Goal: Task Accomplishment & Management: Complete application form

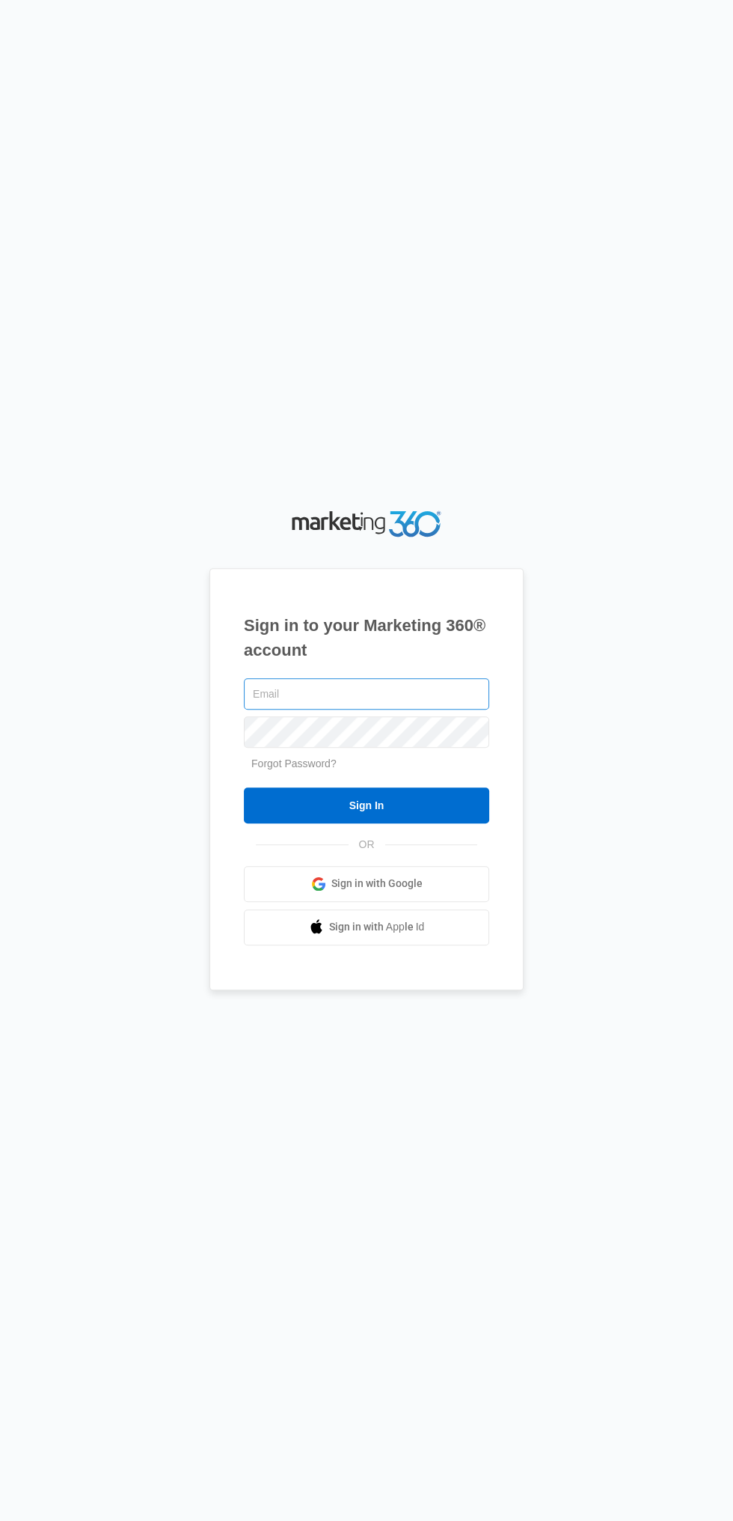
click at [261, 709] on input "text" at bounding box center [366, 693] width 245 height 31
type input "[EMAIL_ADDRESS][DOMAIN_NAME]"
click at [244, 787] on input "Sign In" at bounding box center [366, 805] width 245 height 36
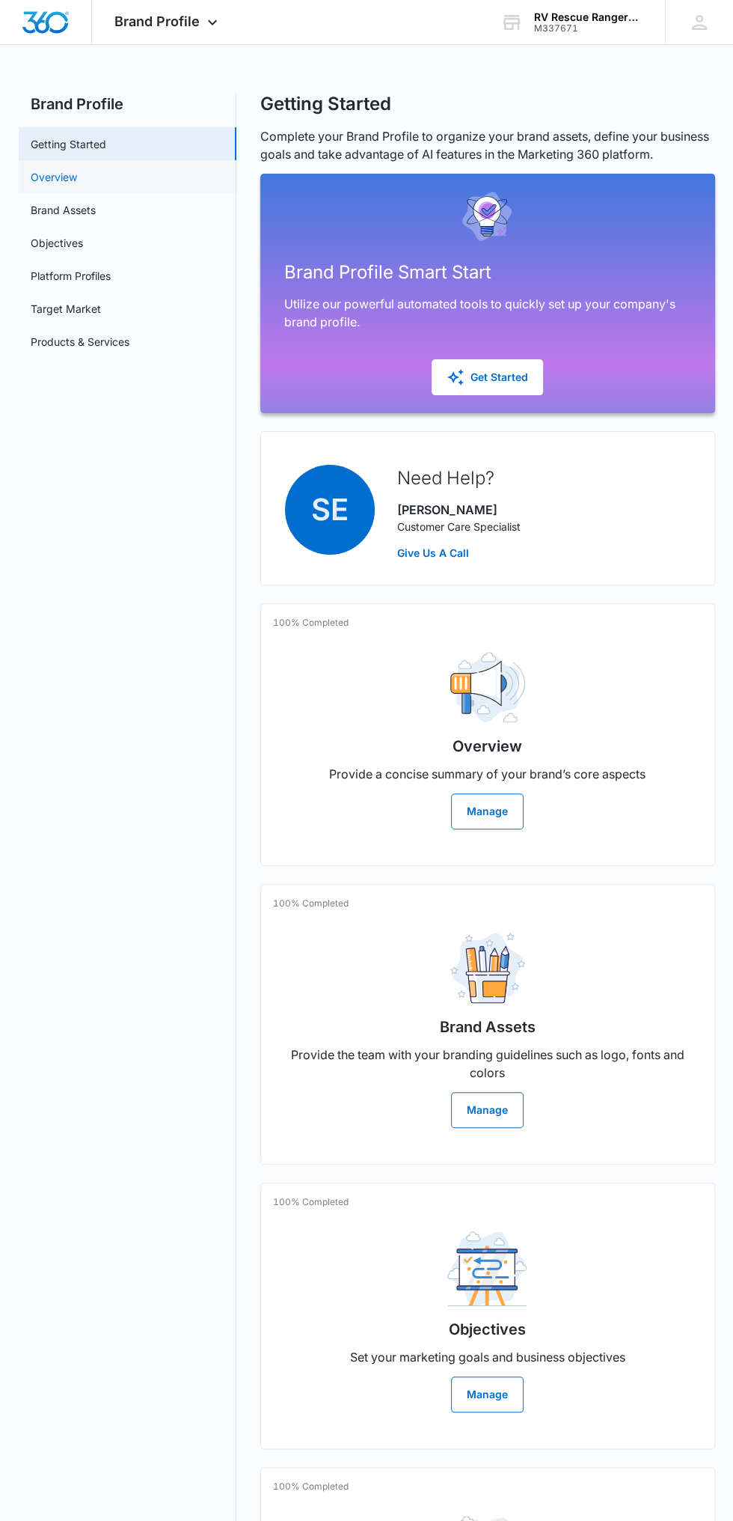
click at [40, 176] on link "Overview" at bounding box center [54, 177] width 46 height 16
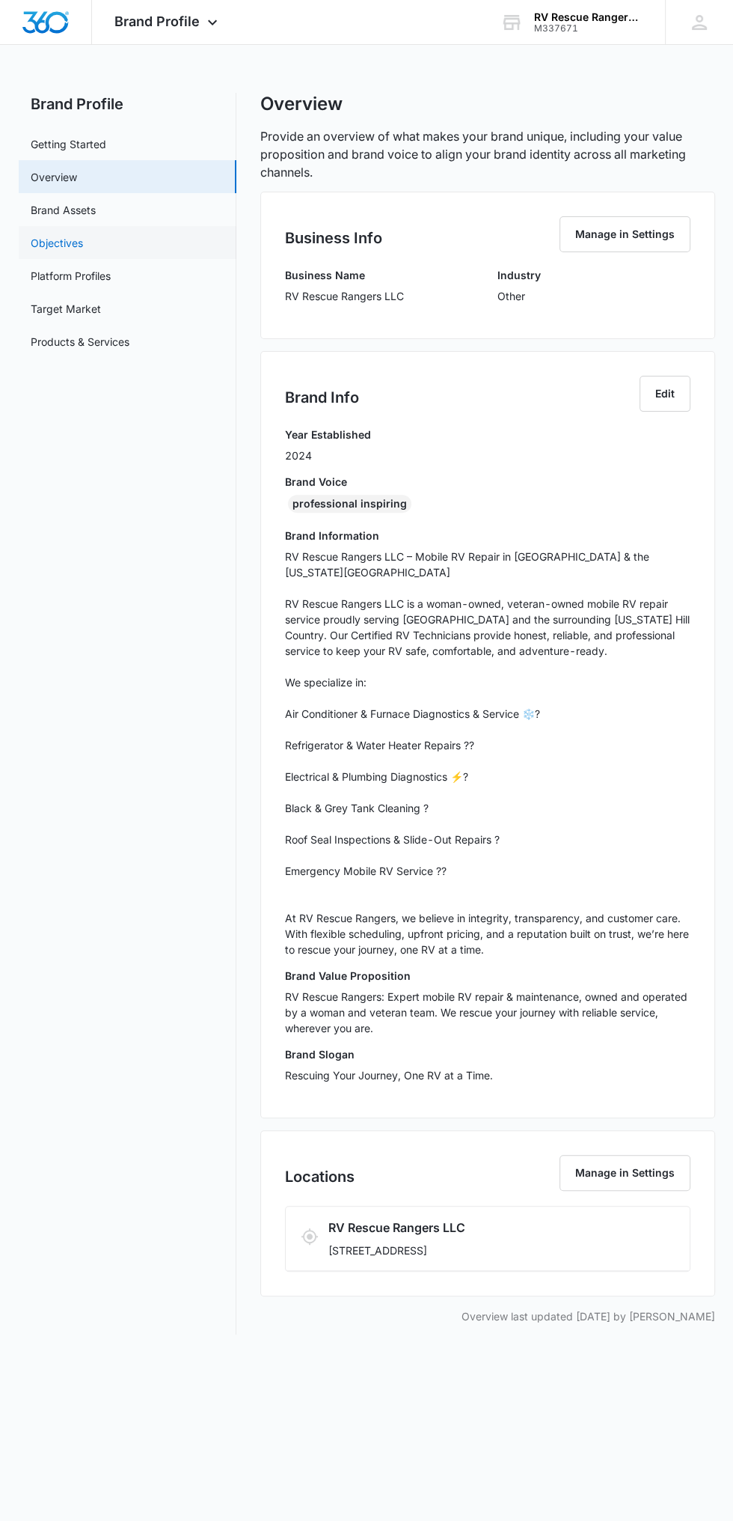
click at [83, 239] on link "Objectives" at bounding box center [57, 243] width 52 height 16
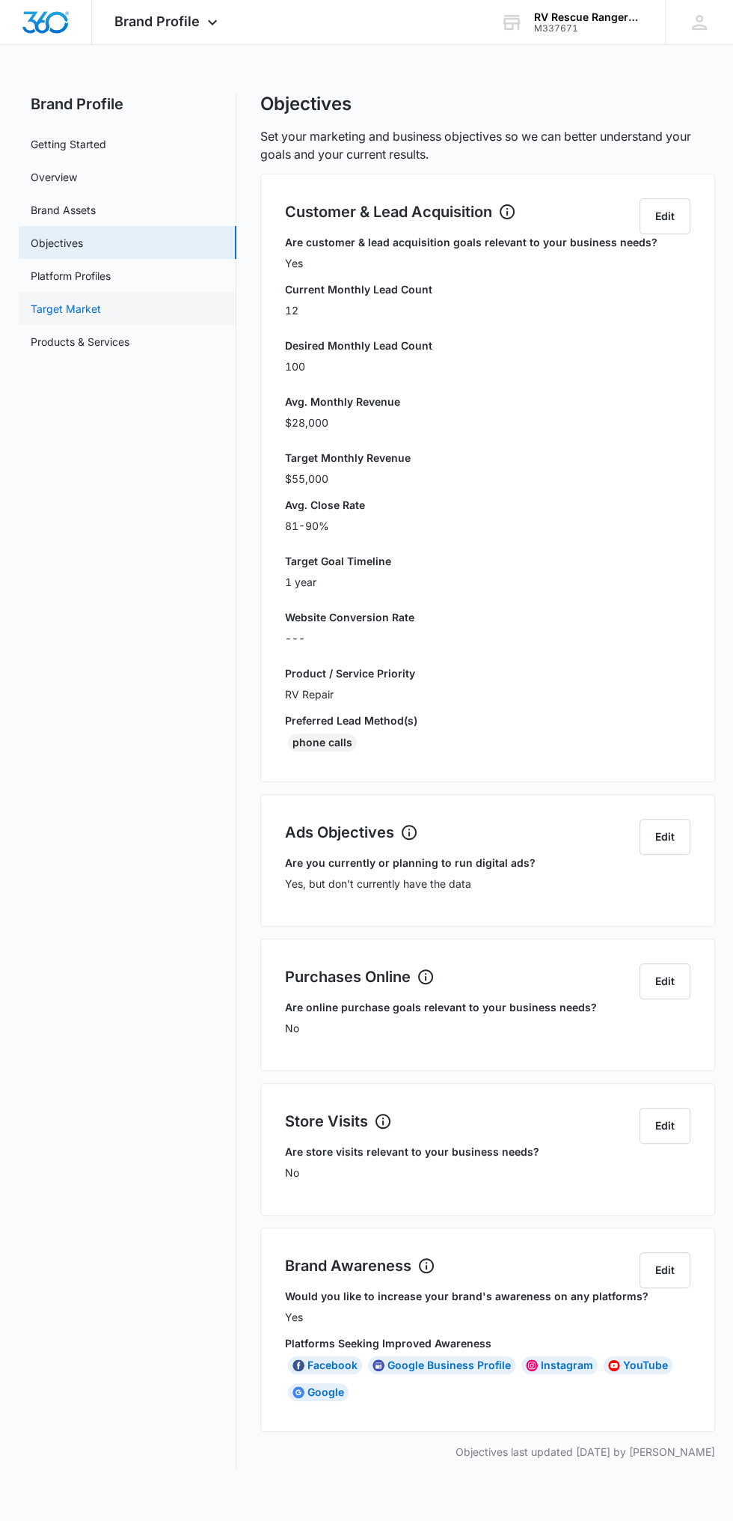
click at [91, 303] on link "Target Market" at bounding box center [66, 309] width 70 height 16
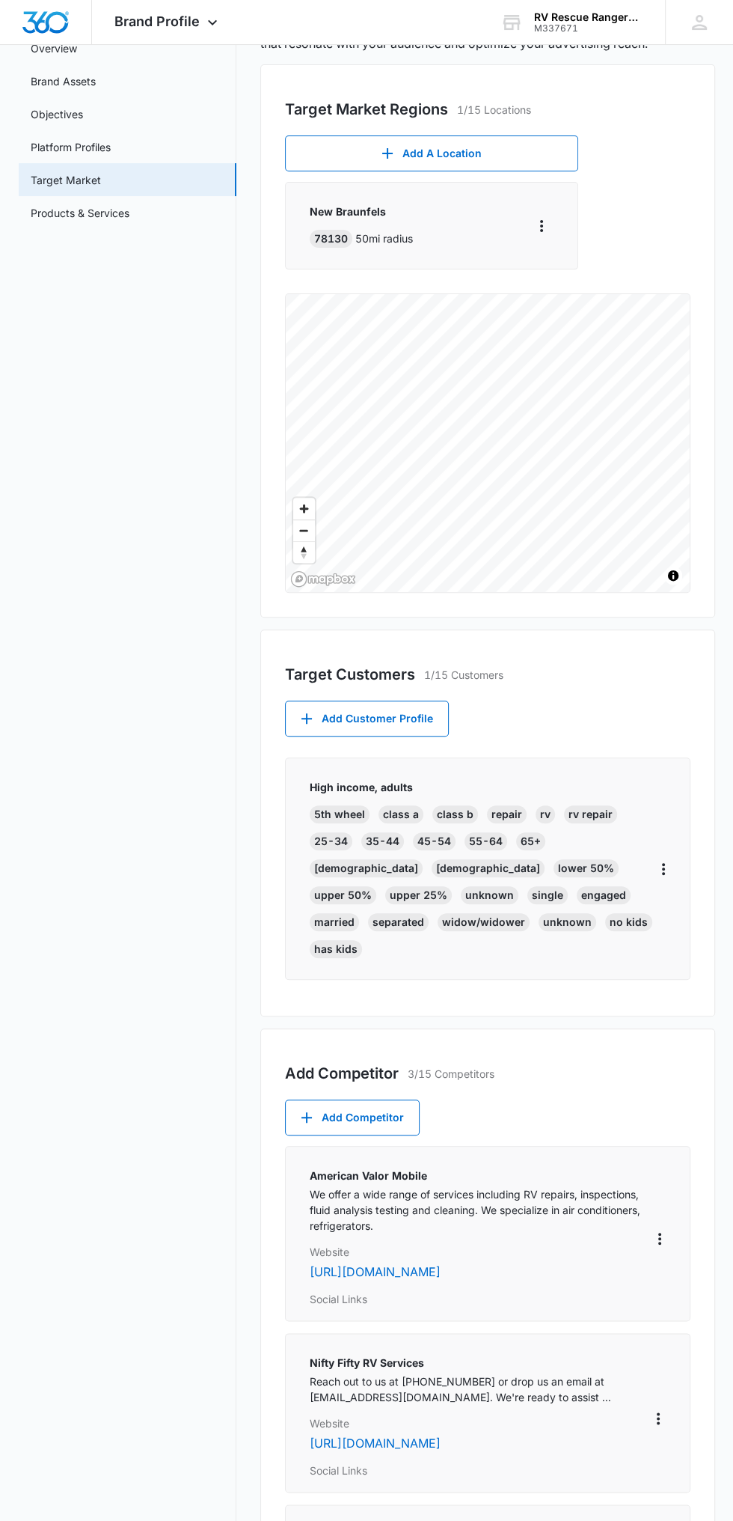
scroll to position [126, 0]
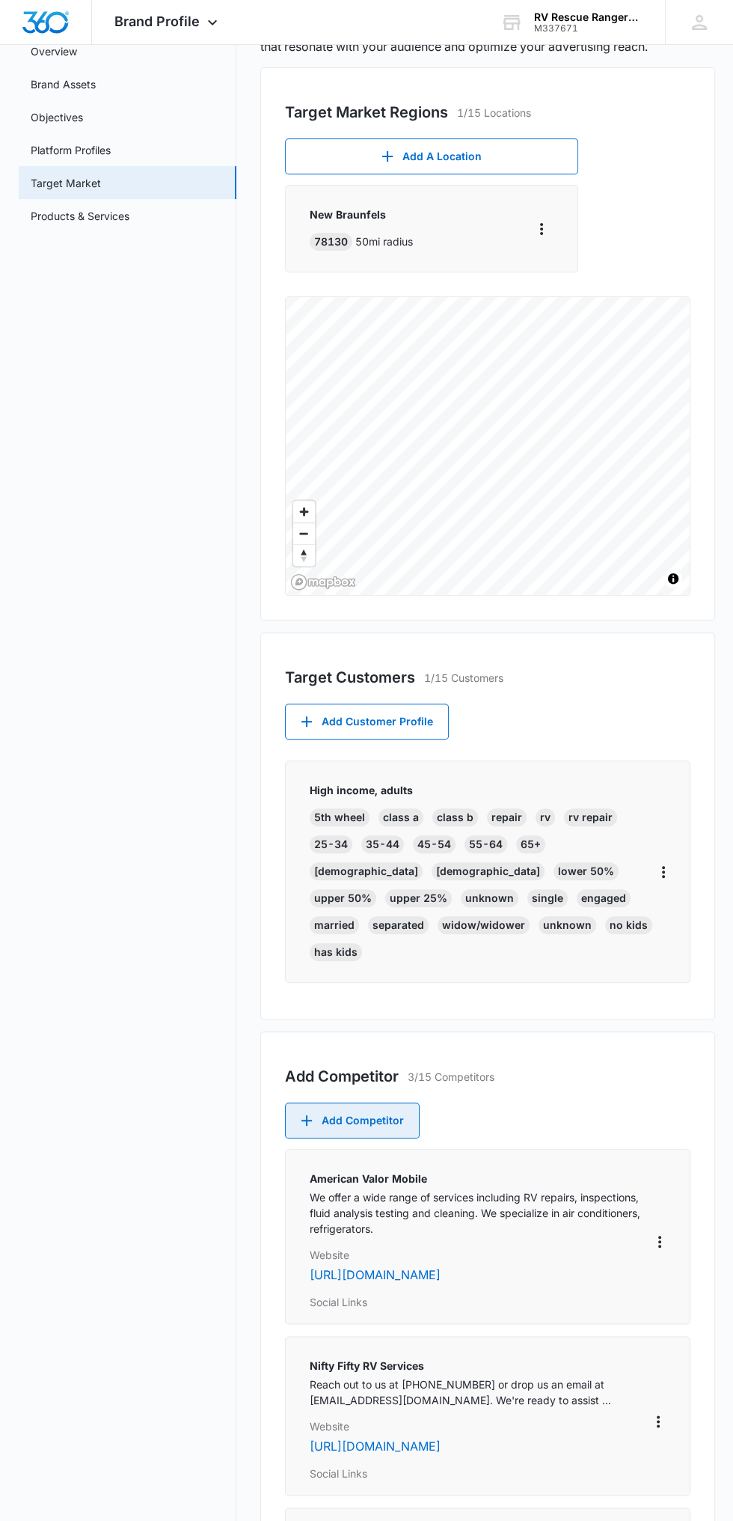
click at [306, 1115] on icon "button" at bounding box center [307, 1120] width 10 height 10
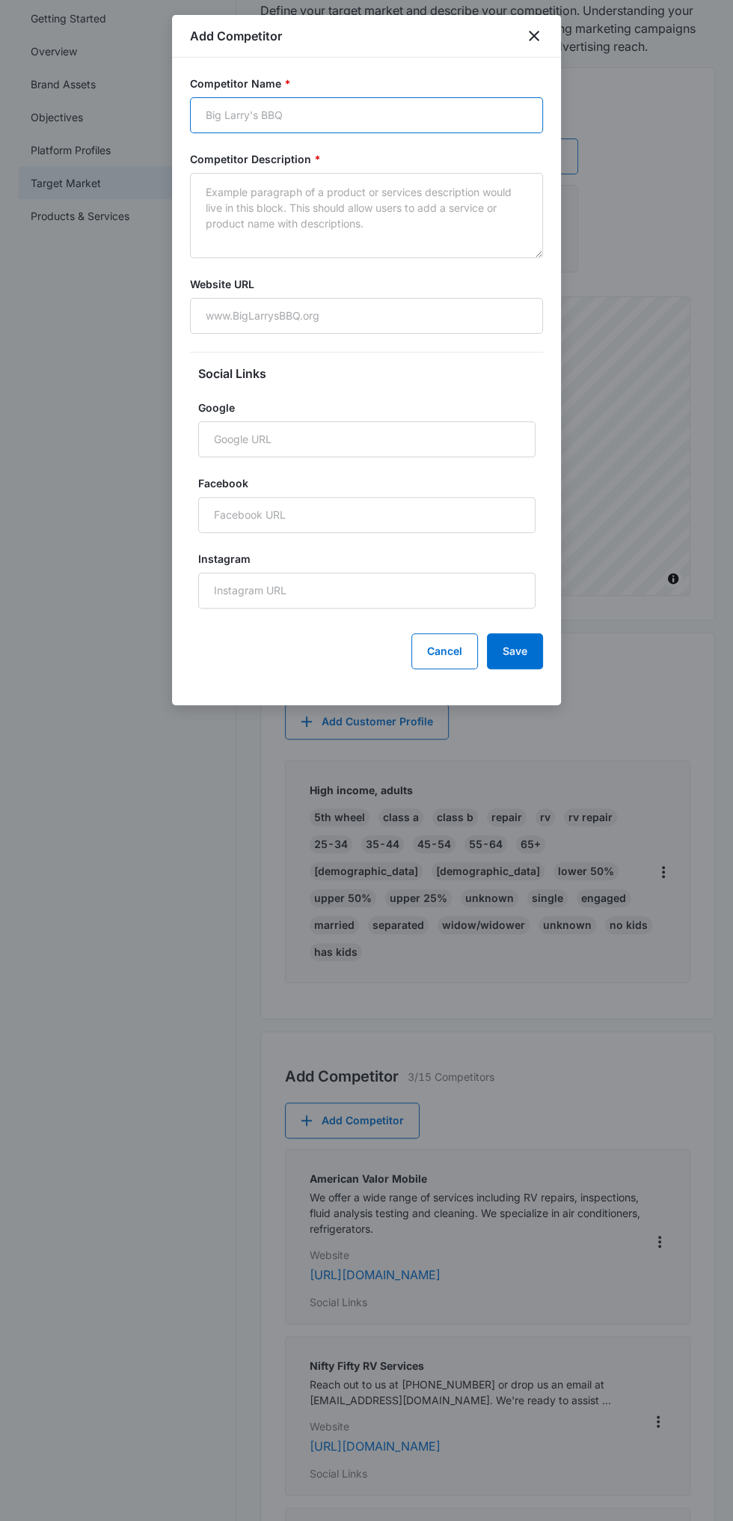
click at [358, 123] on input "Competitor Name *" at bounding box center [366, 115] width 353 height 36
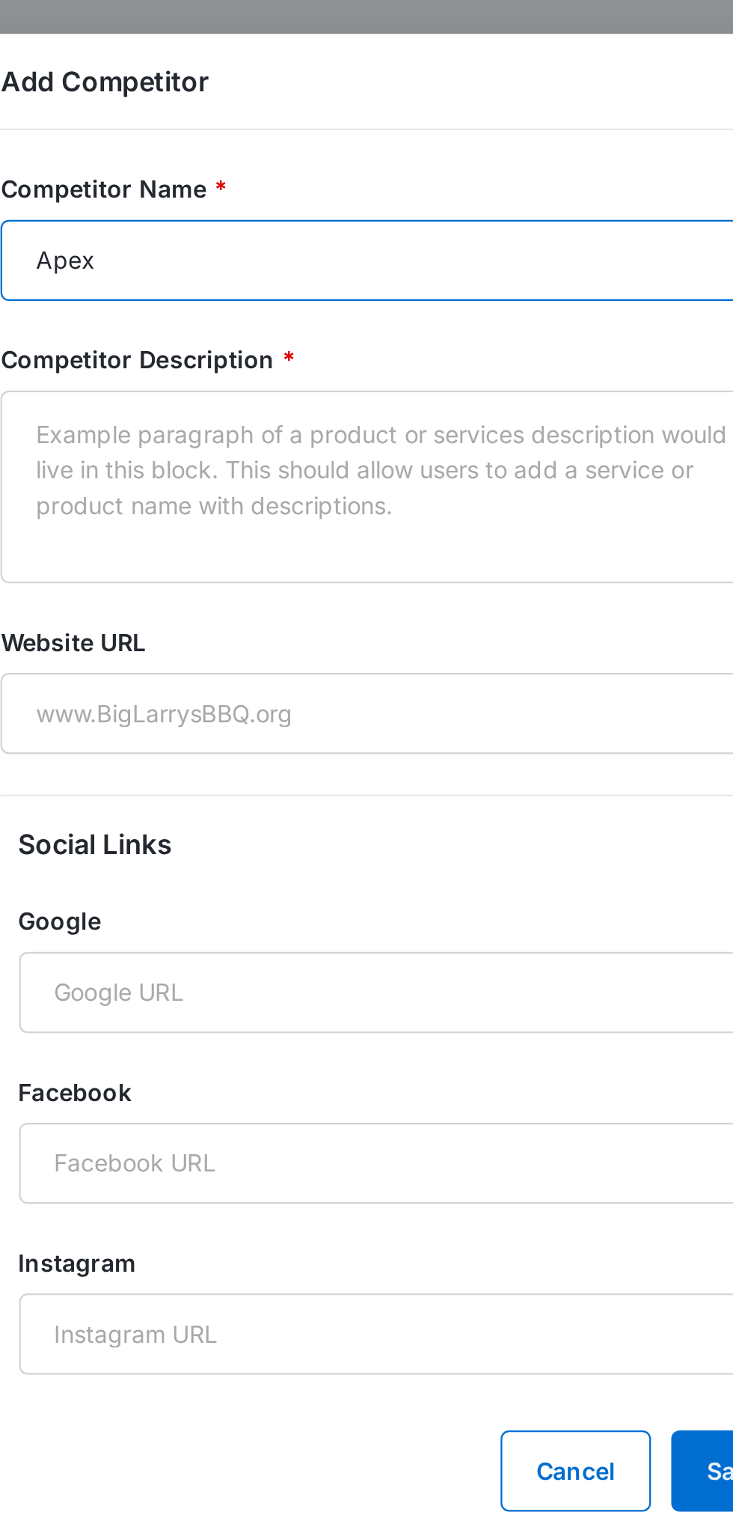
click at [360, 118] on input "Apex" at bounding box center [366, 115] width 353 height 36
type input "Apex Mobile RV Repair"
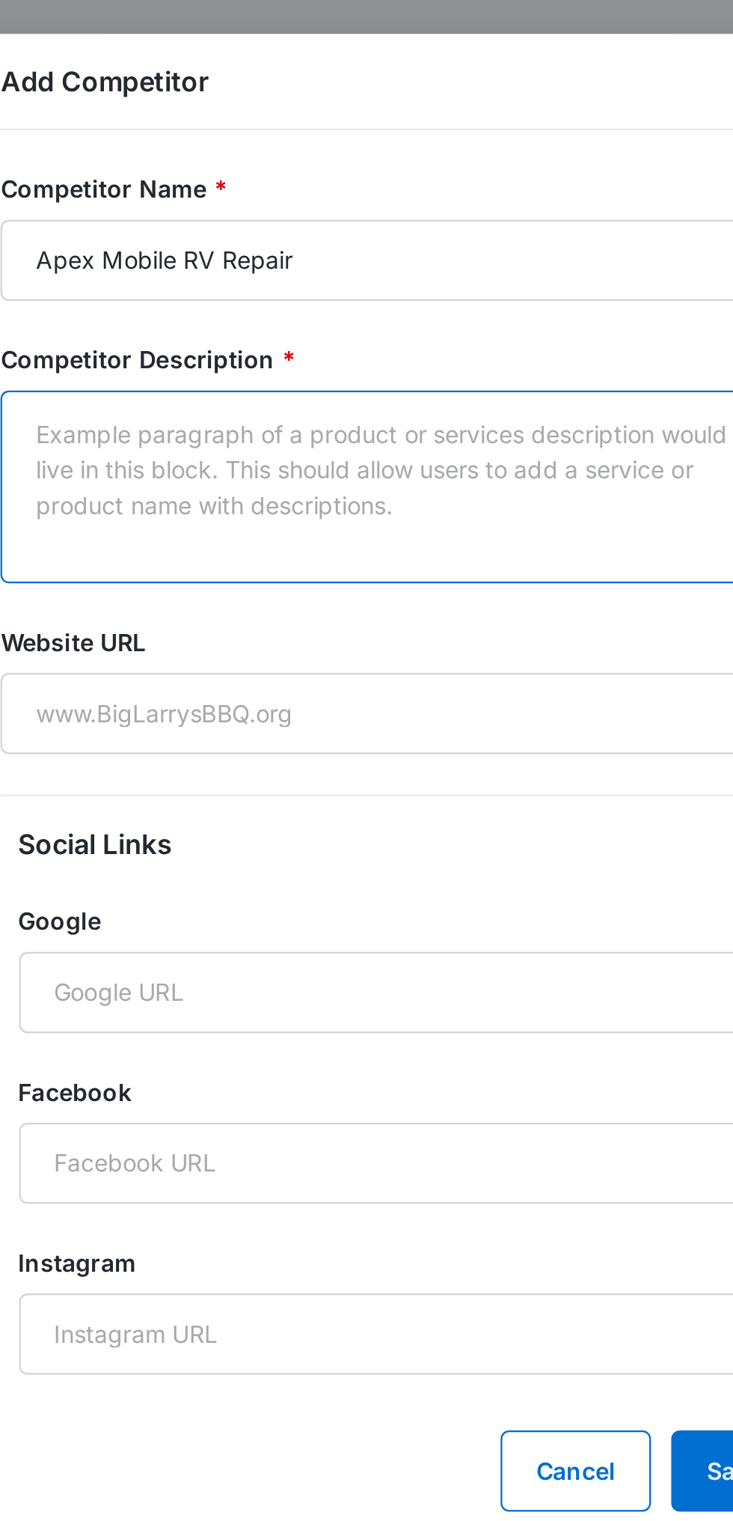
click at [296, 198] on textarea "Competitor Description *" at bounding box center [366, 215] width 353 height 85
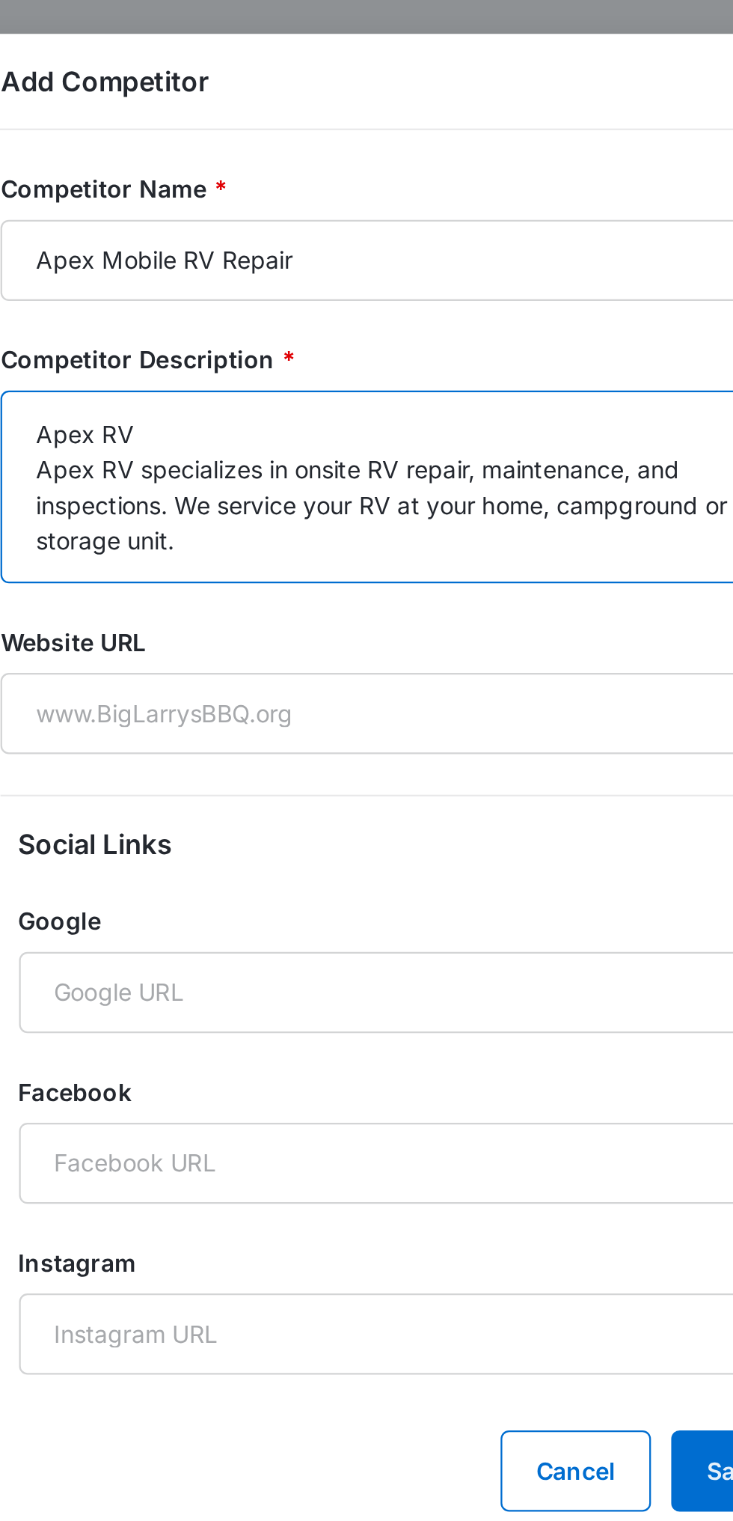
click at [277, 189] on textarea "Apex RV Apex RV specializes in onsite RV repair, maintenance, and inspections. …" at bounding box center [366, 215] width 353 height 85
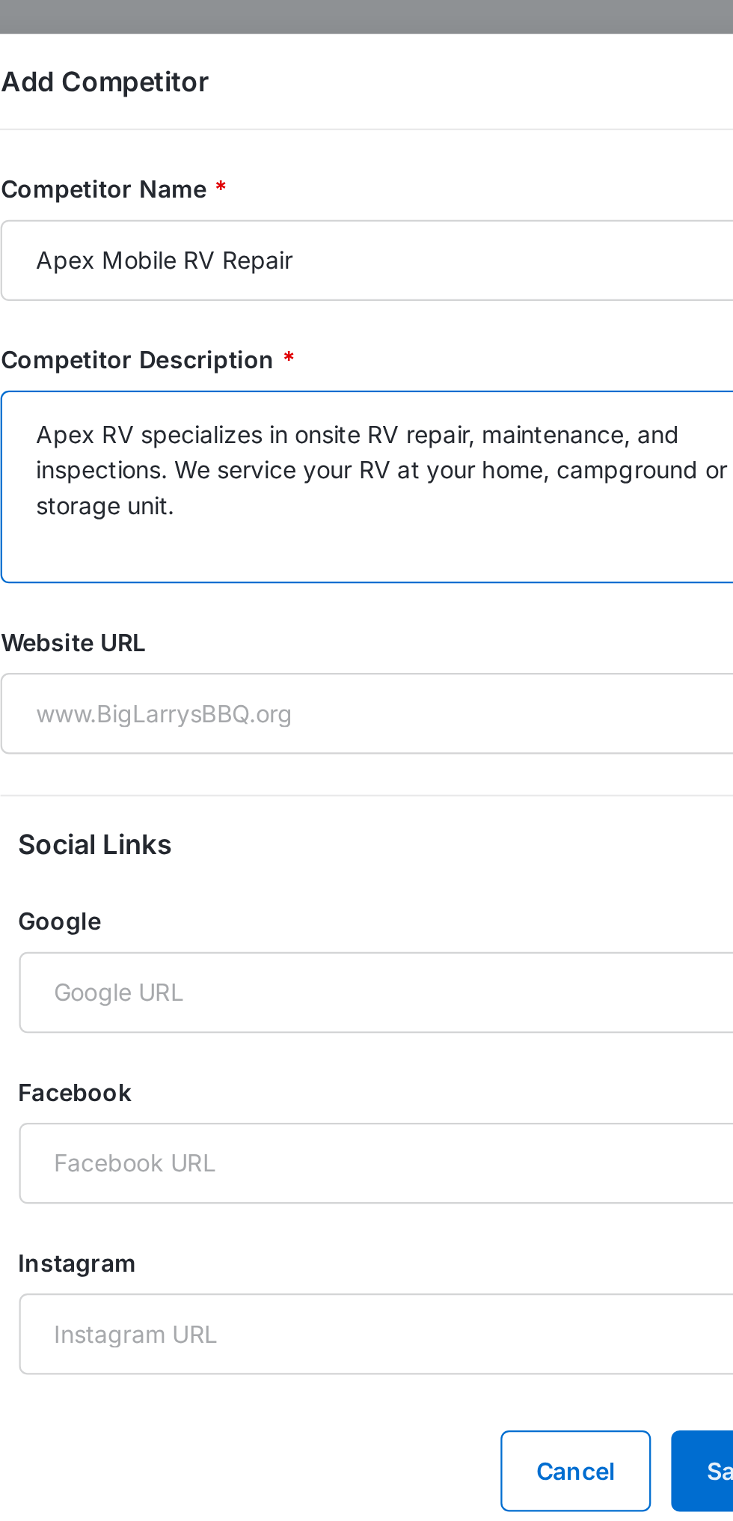
click at [207, 202] on textarea "Apex RV specializes in onsite RV repair, maintenance, and inspections. We servi…" at bounding box center [366, 215] width 353 height 85
type textarea "Apex RV specializes in onsite RV repair, maintenance, and inspections. We servi…"
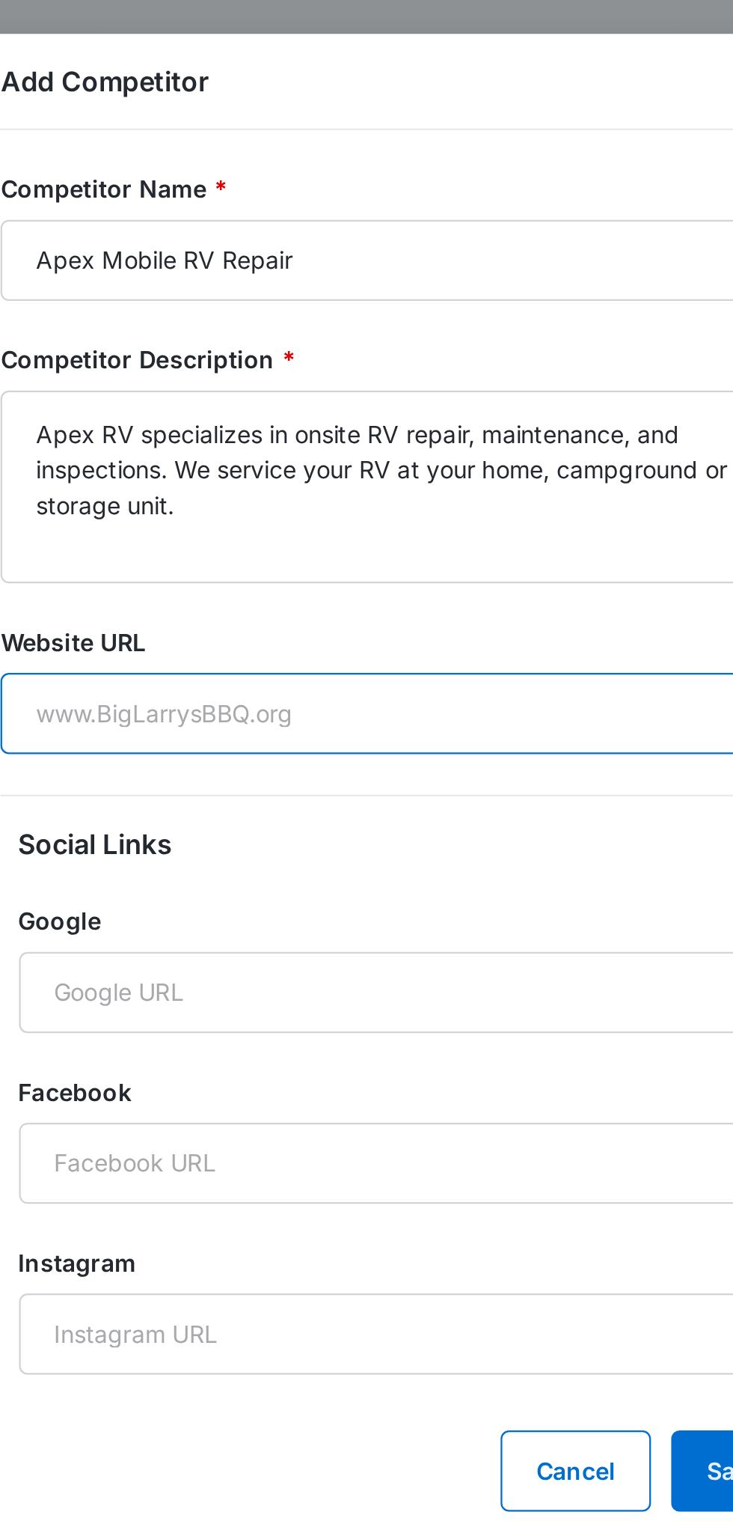
click at [278, 315] on input "Website URL" at bounding box center [366, 316] width 353 height 36
click at [316, 320] on input "Website URL" at bounding box center [366, 316] width 353 height 36
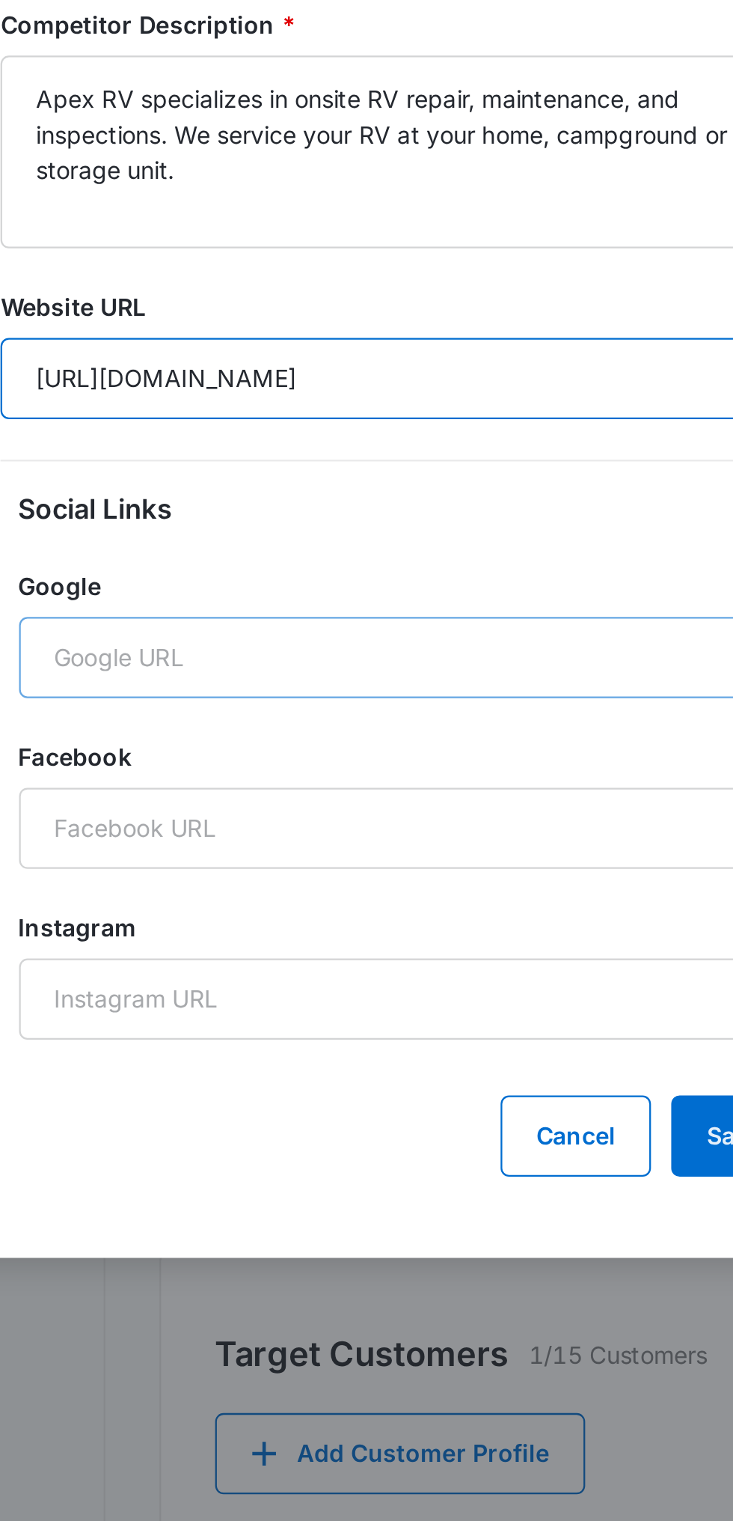
type input "[URL][DOMAIN_NAME]"
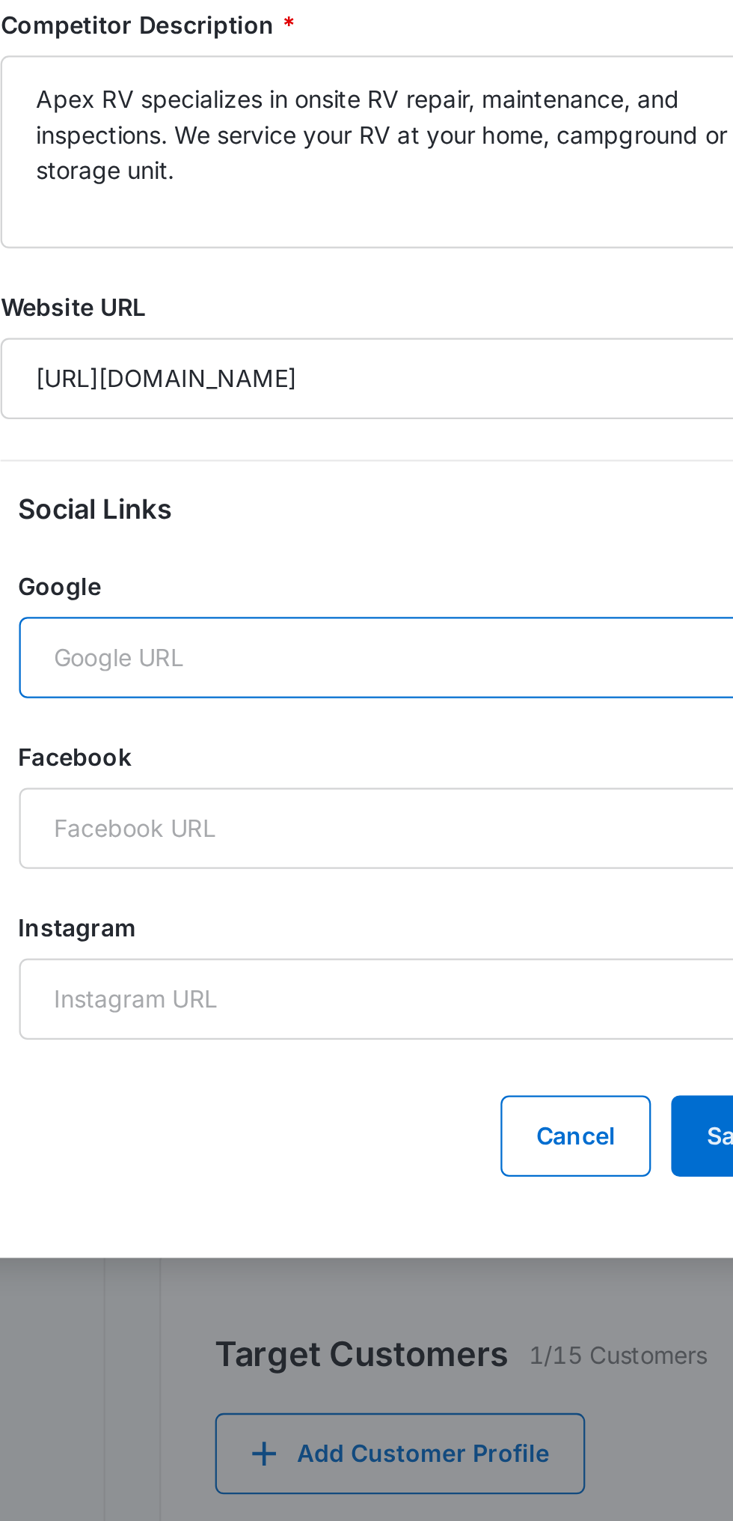
click at [357, 446] on input "Google" at bounding box center [366, 439] width 337 height 36
click at [314, 447] on input "Google" at bounding box center [366, 439] width 337 height 36
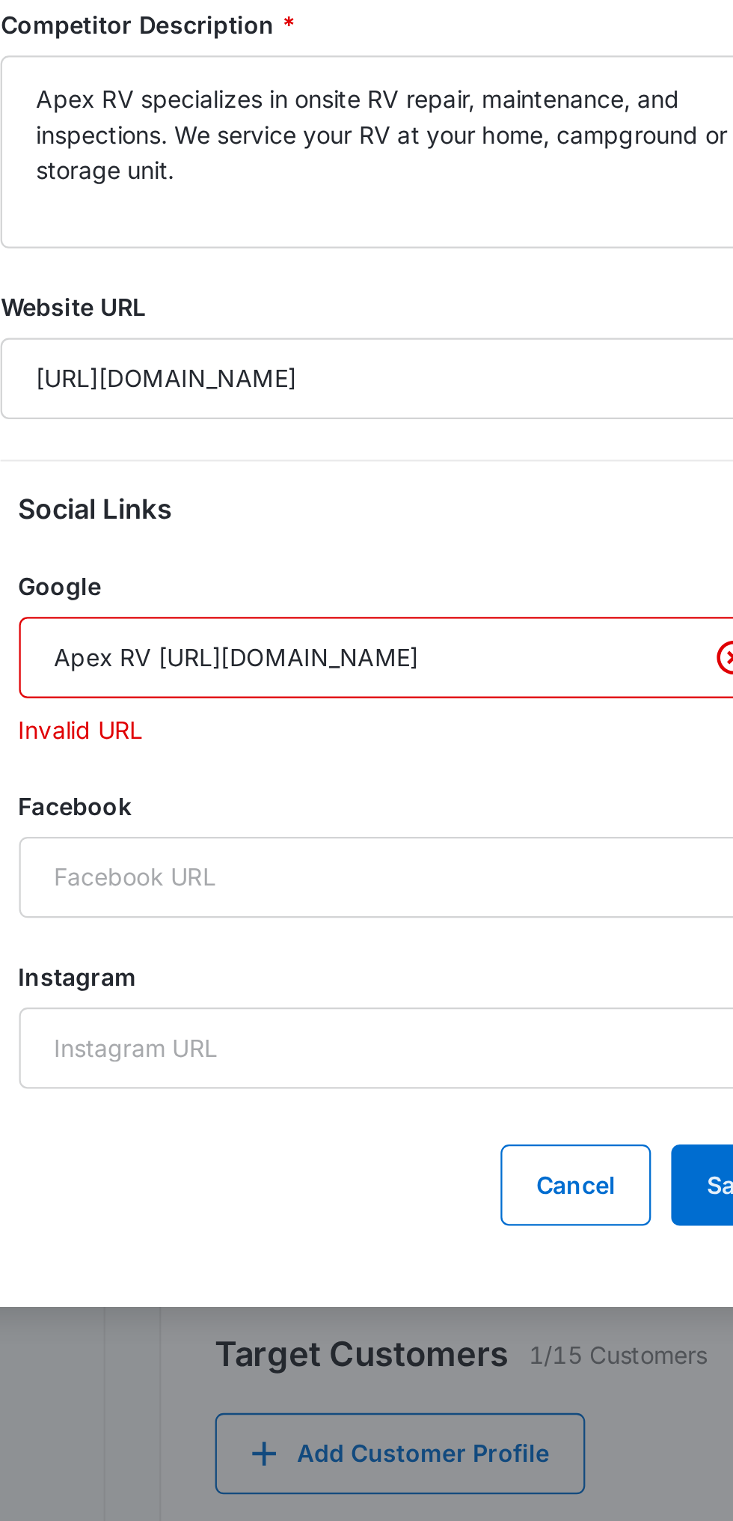
click at [254, 434] on input "Apex RV [URL][DOMAIN_NAME]" at bounding box center [366, 439] width 337 height 36
click at [262, 438] on input "Apex RV [URL][DOMAIN_NAME]" at bounding box center [366, 439] width 337 height 36
click at [256, 430] on input "Apex RV [URL][DOMAIN_NAME]" at bounding box center [366, 439] width 337 height 36
click at [252, 440] on input "Apex RV [URL][DOMAIN_NAME]" at bounding box center [366, 439] width 337 height 36
click at [261, 438] on input "Apex RV [URL][DOMAIN_NAME]" at bounding box center [366, 439] width 337 height 36
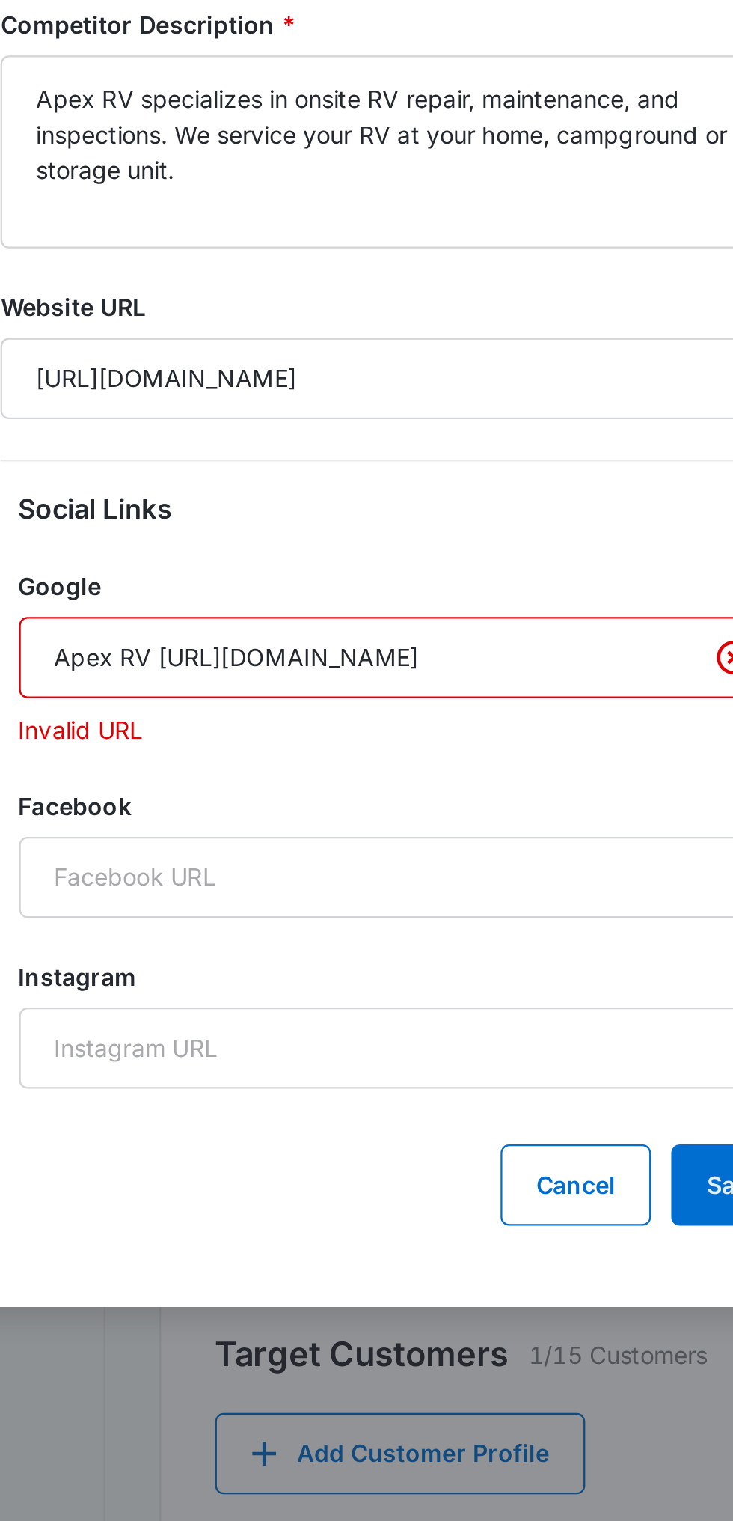
click at [257, 431] on input "Apex RV [URL][DOMAIN_NAME]" at bounding box center [366, 439] width 337 height 36
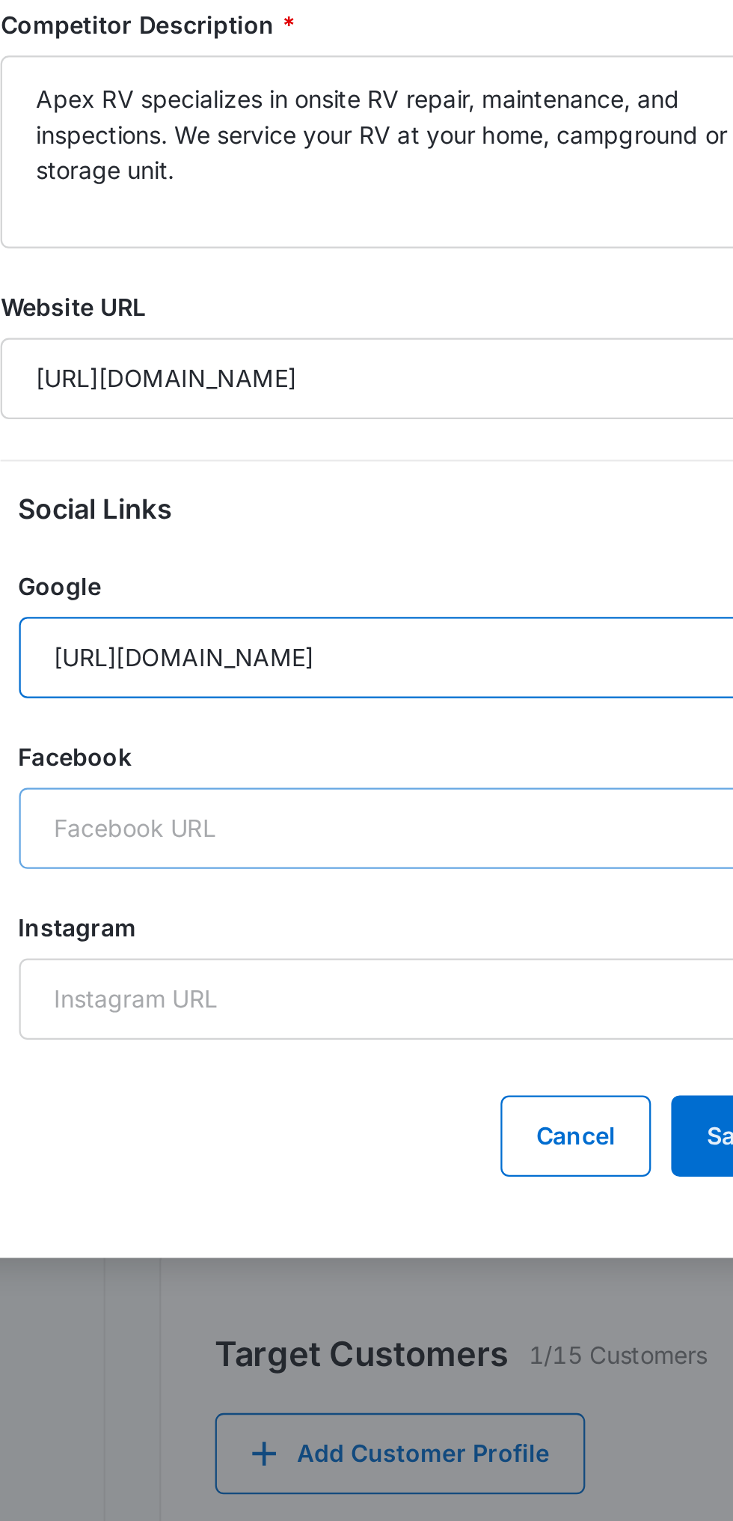
type input "[URL][DOMAIN_NAME]"
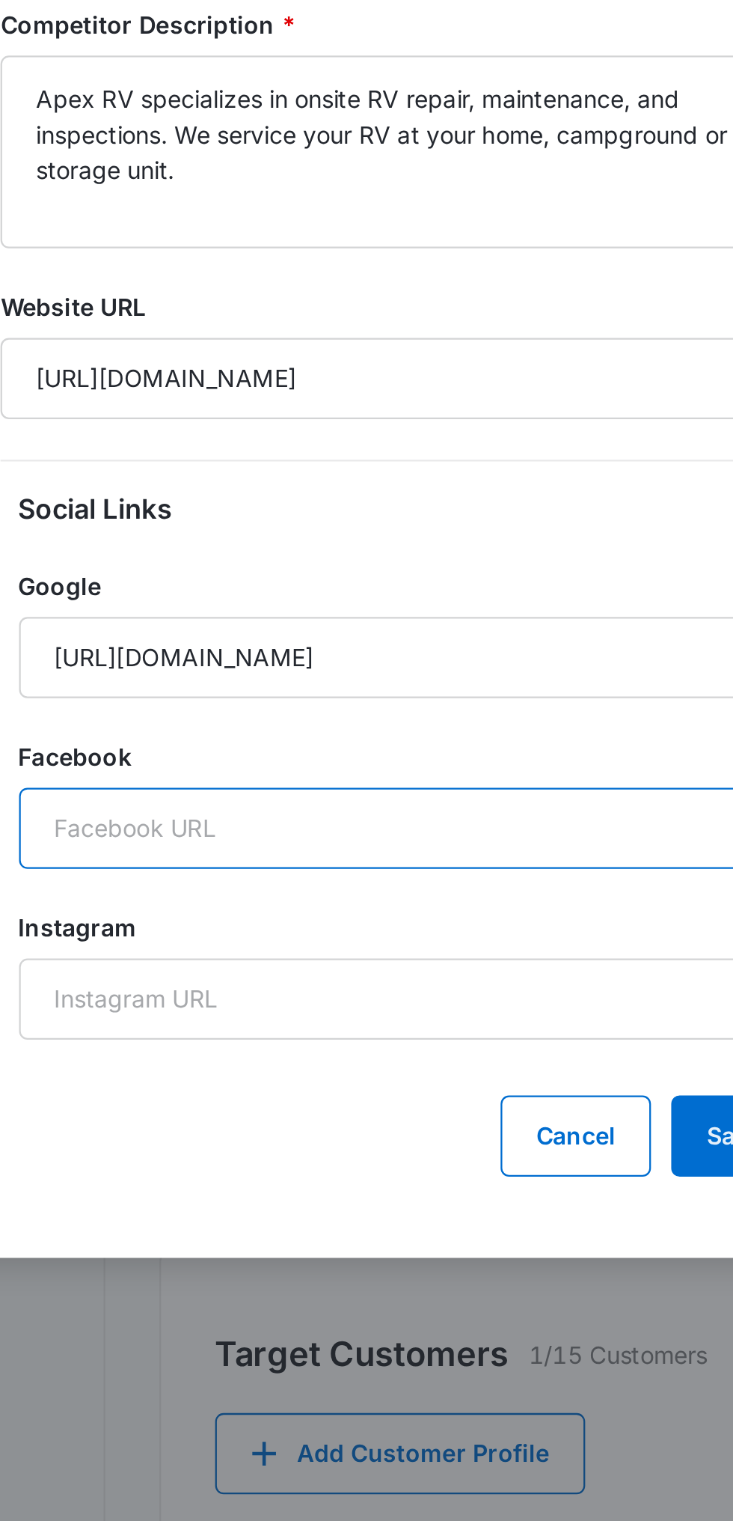
click at [361, 524] on input "Facebook" at bounding box center [366, 515] width 337 height 36
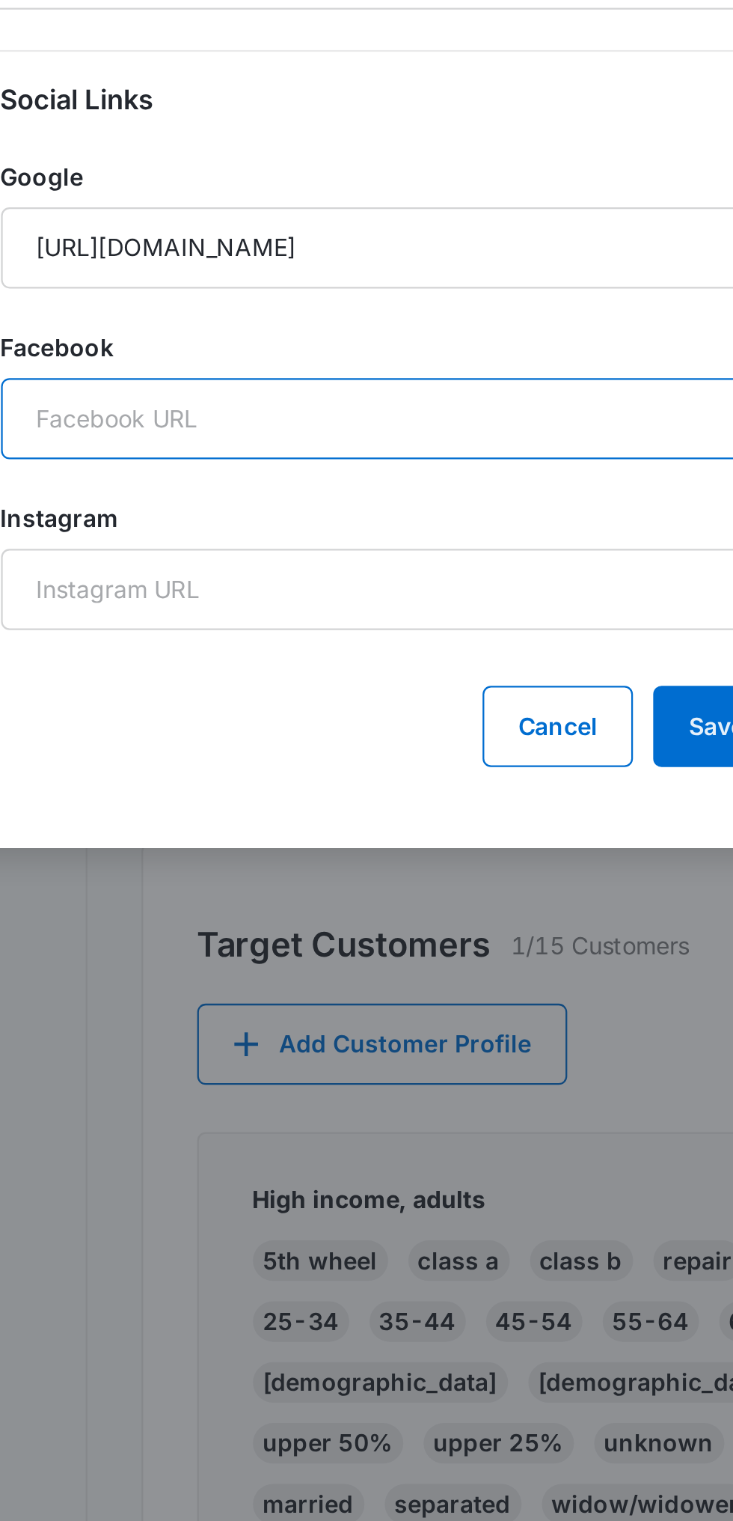
click at [314, 519] on input "Facebook" at bounding box center [366, 515] width 337 height 36
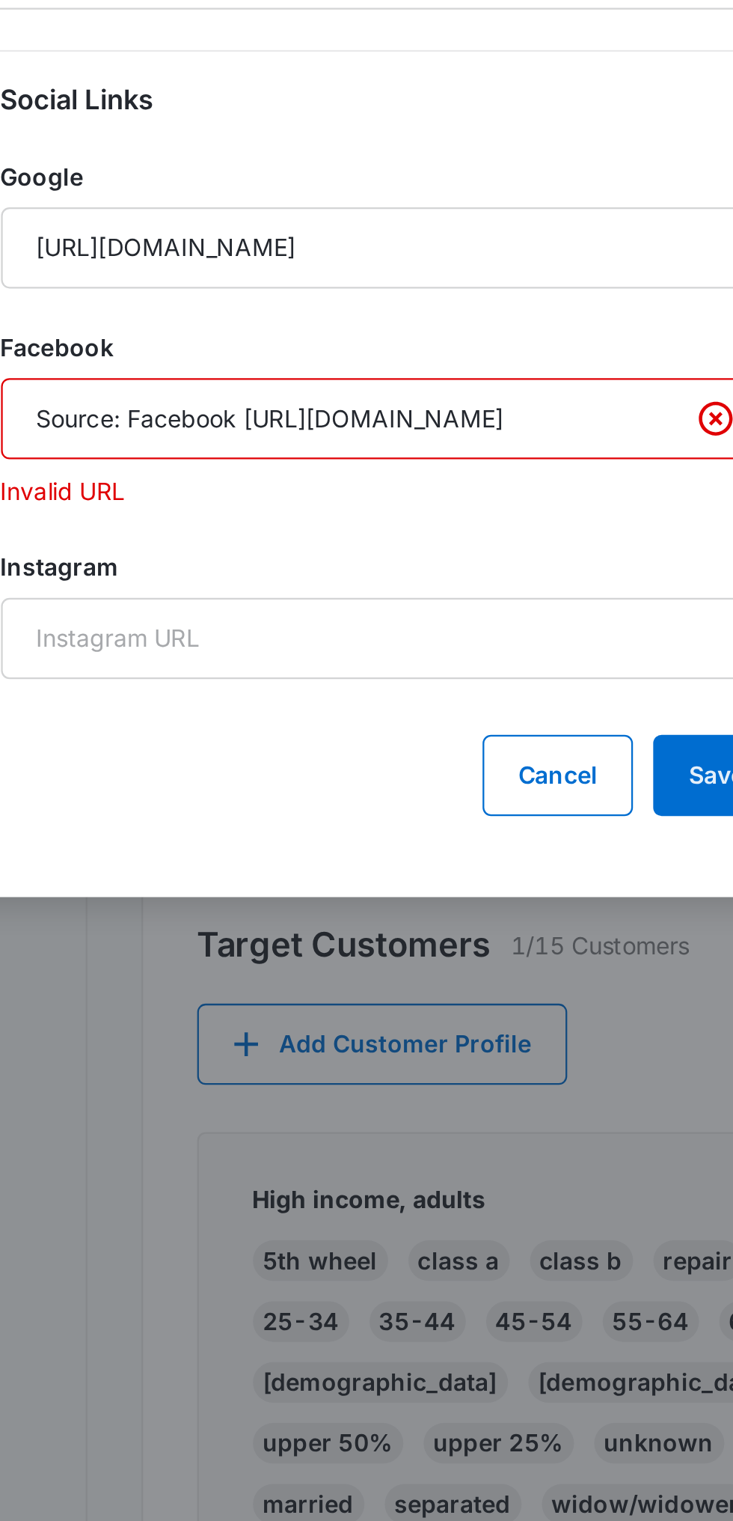
click at [300, 507] on input "Source: Facebook [URL][DOMAIN_NAME]" at bounding box center [366, 515] width 337 height 36
click at [299, 518] on input "Source: Facebook [URL][DOMAIN_NAME]" at bounding box center [366, 515] width 337 height 36
click at [304, 520] on input "Source: Facebook [URL][DOMAIN_NAME]" at bounding box center [366, 515] width 337 height 36
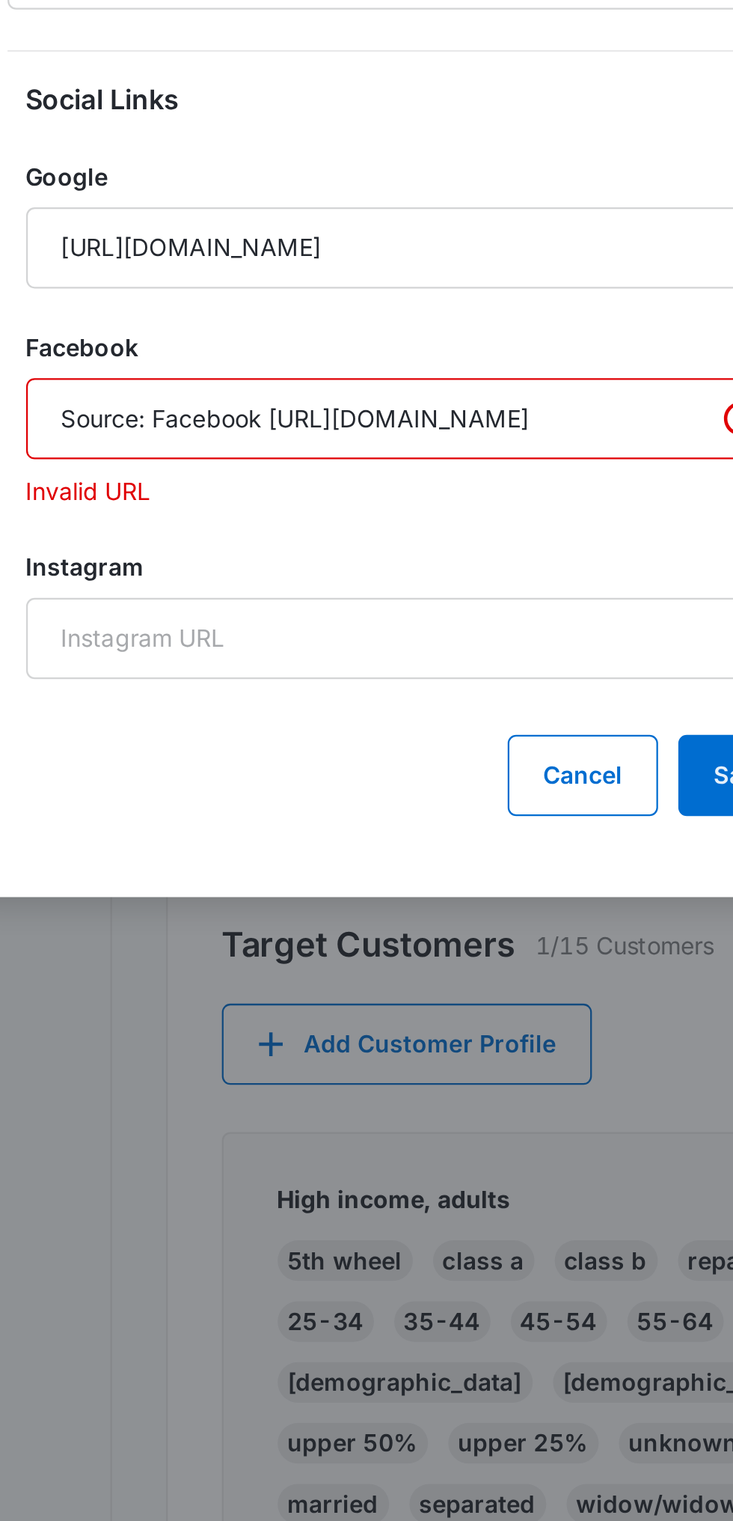
click at [305, 519] on input "Source: Facebook [URL][DOMAIN_NAME]" at bounding box center [366, 515] width 337 height 36
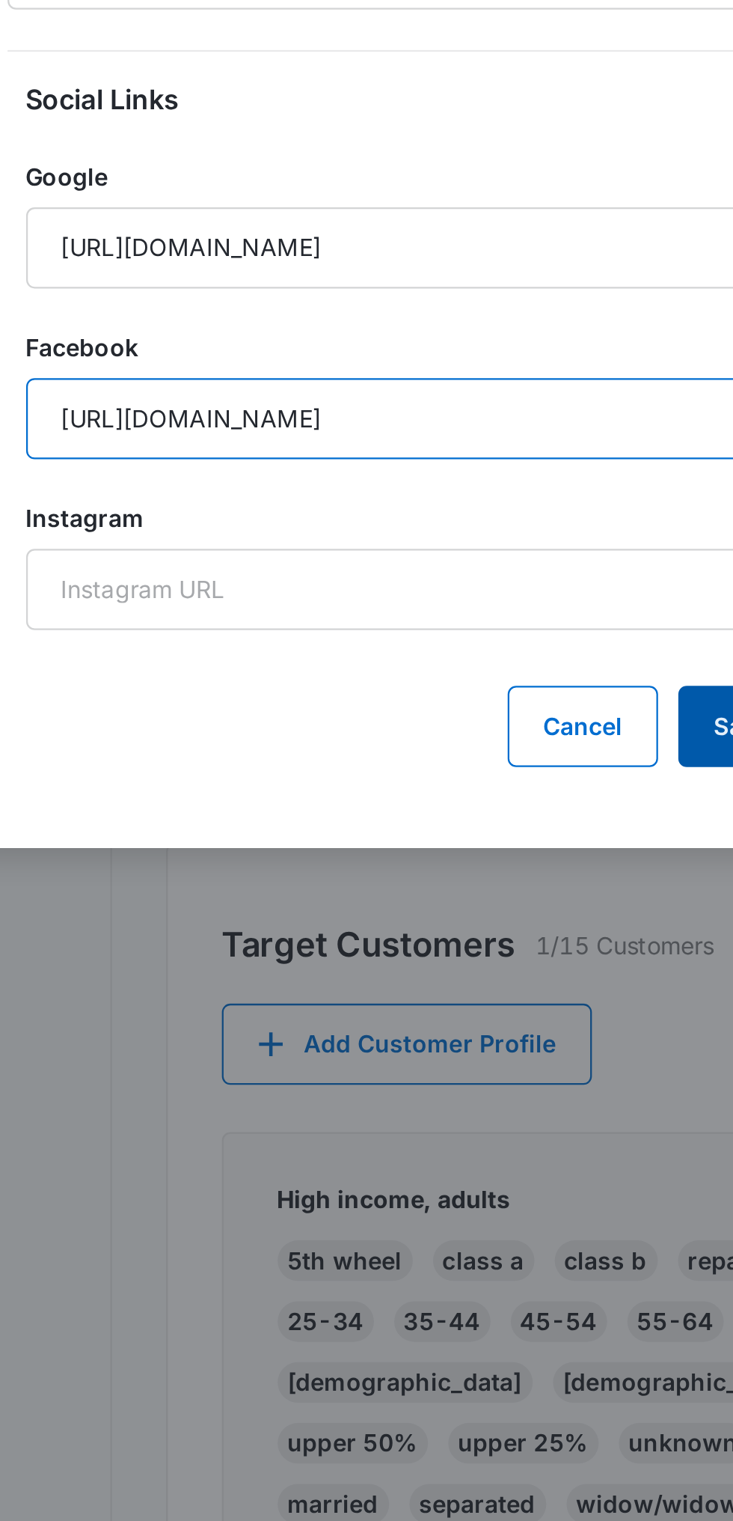
type input "[URL][DOMAIN_NAME]"
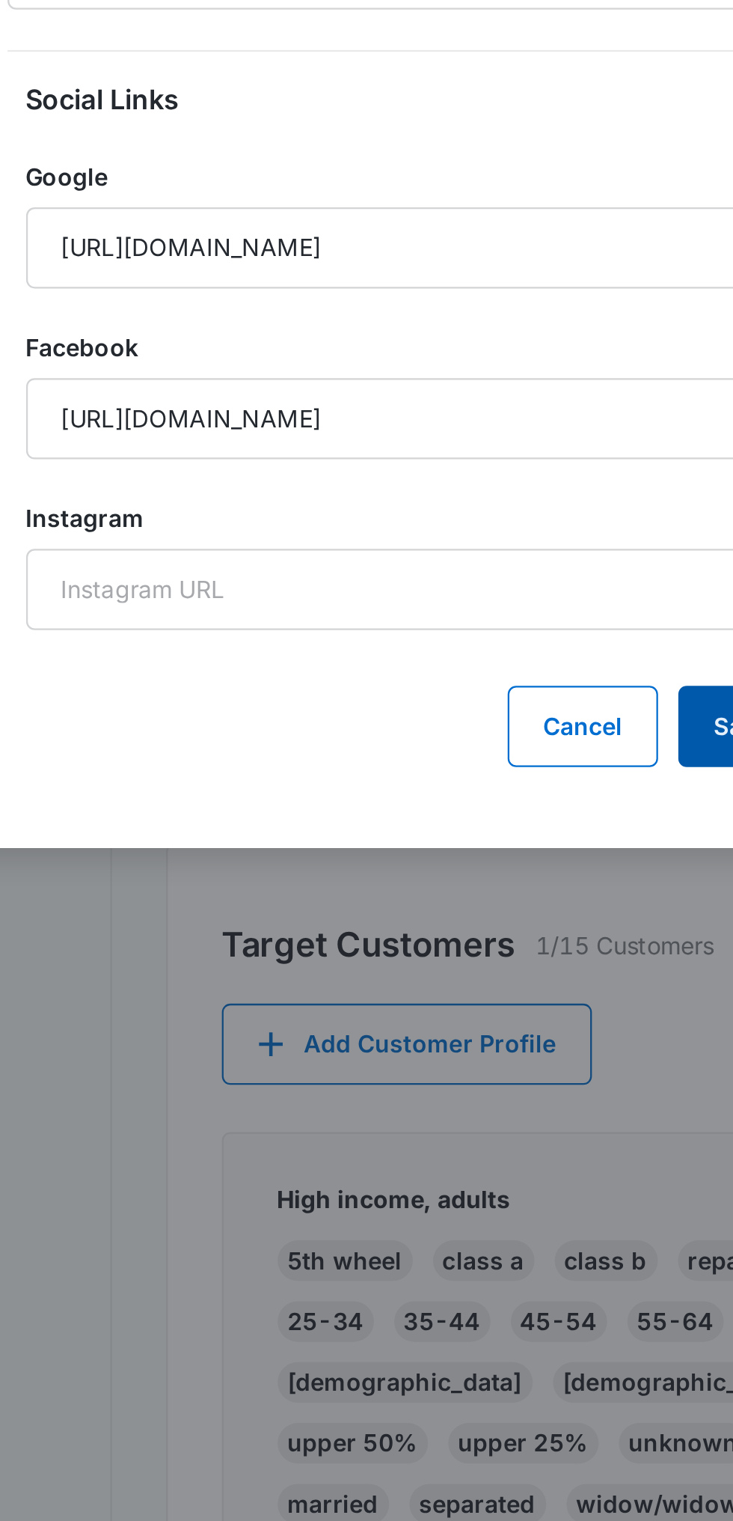
click at [499, 651] on button "Save" at bounding box center [515, 651] width 56 height 36
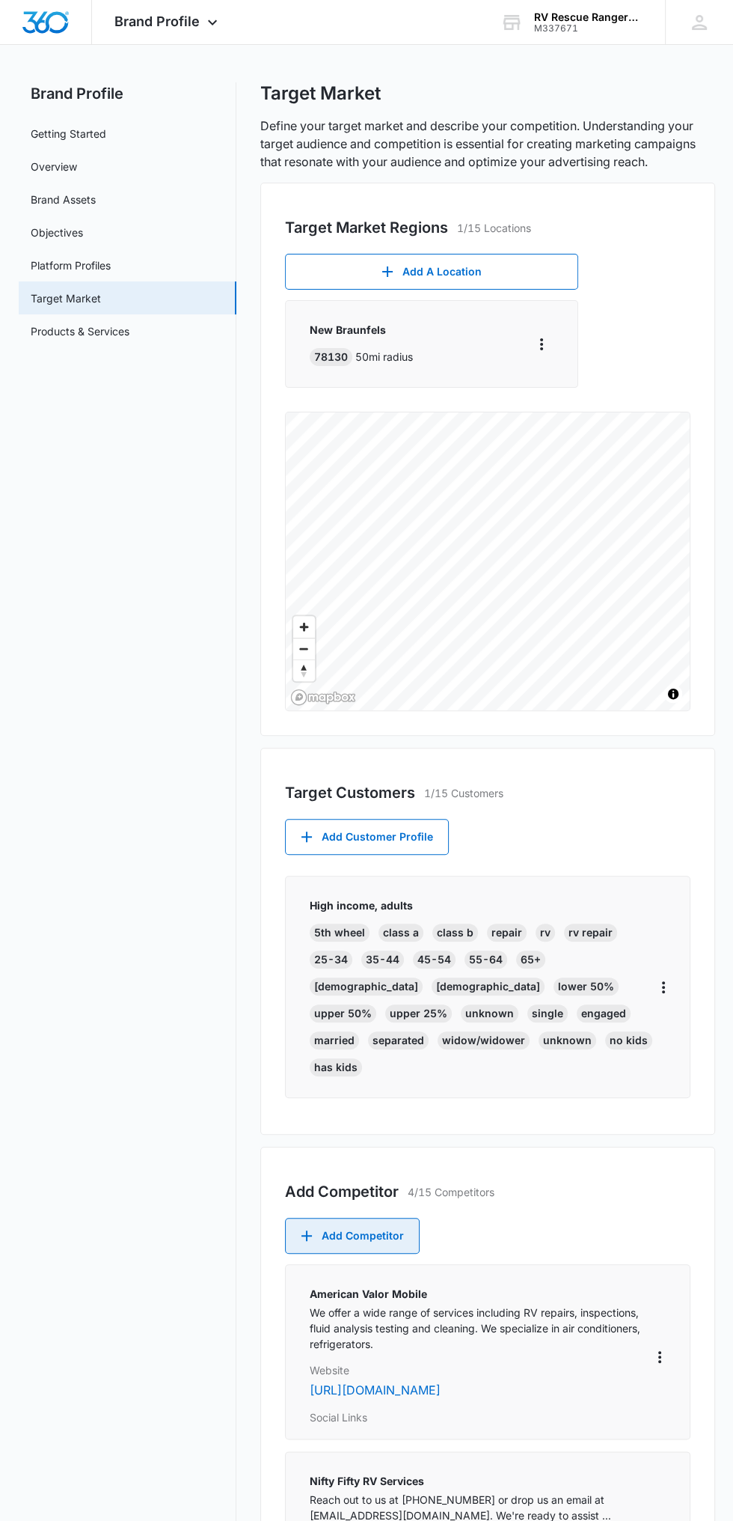
scroll to position [0, 0]
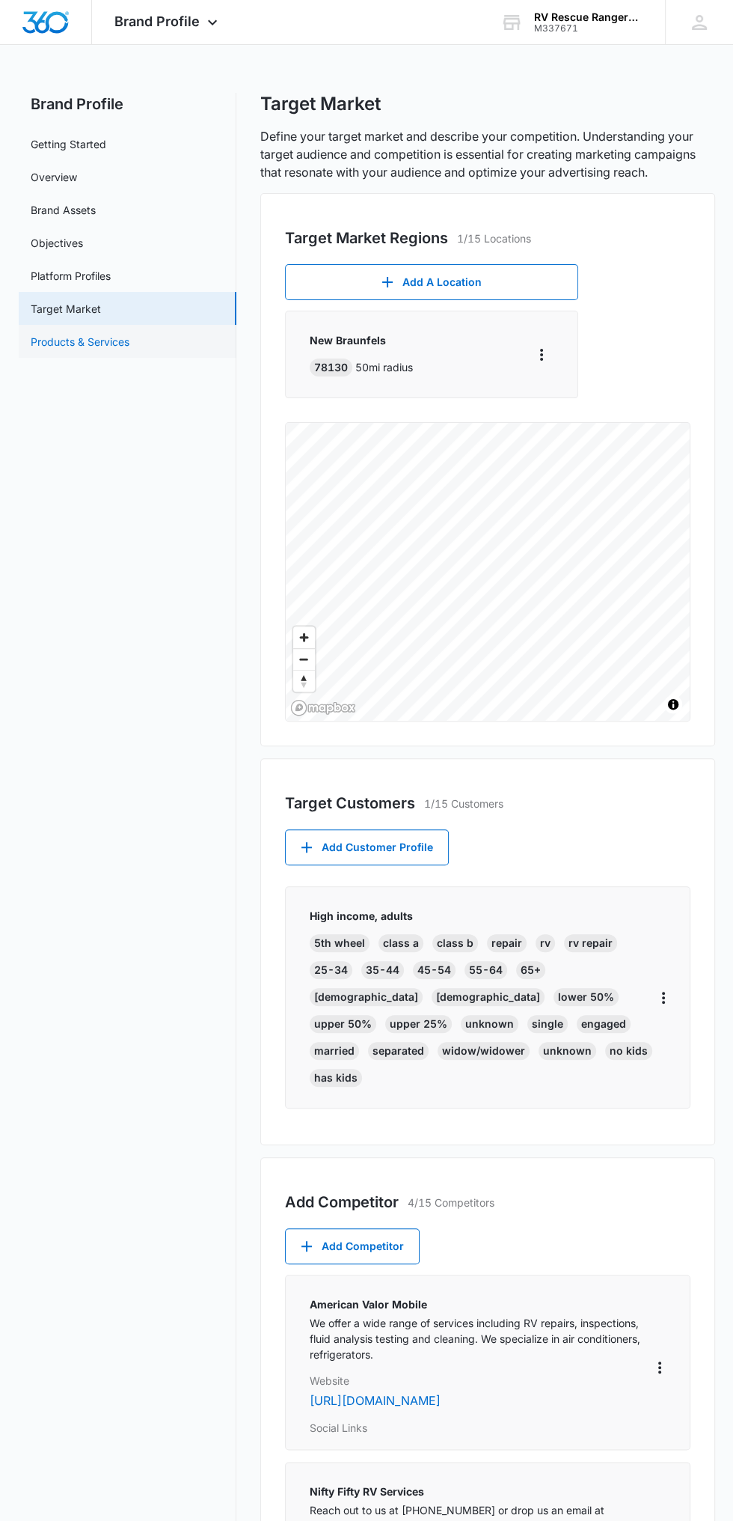
click at [106, 343] on link "Products & Services" at bounding box center [80, 342] width 99 height 16
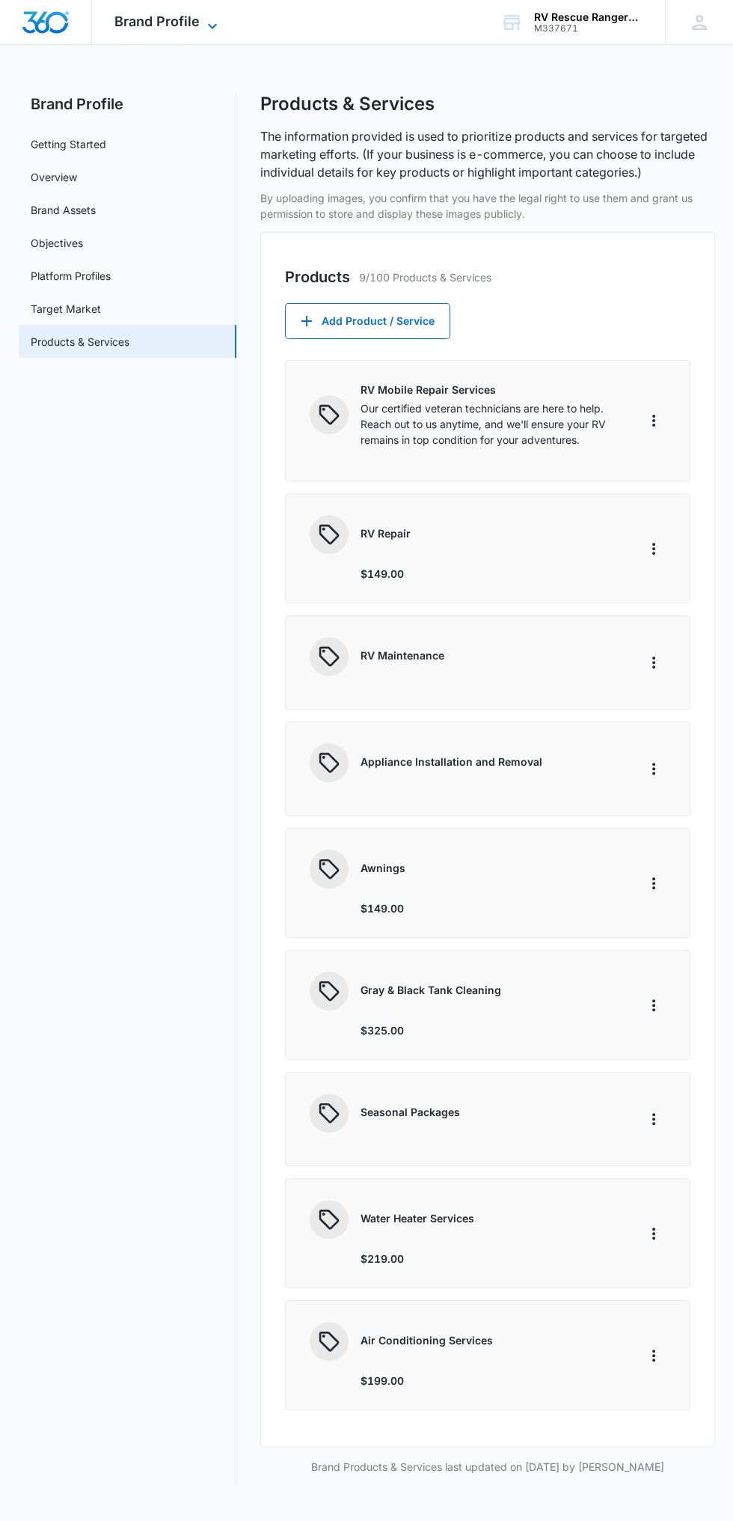
click at [186, 21] on span "Brand Profile" at bounding box center [156, 21] width 85 height 16
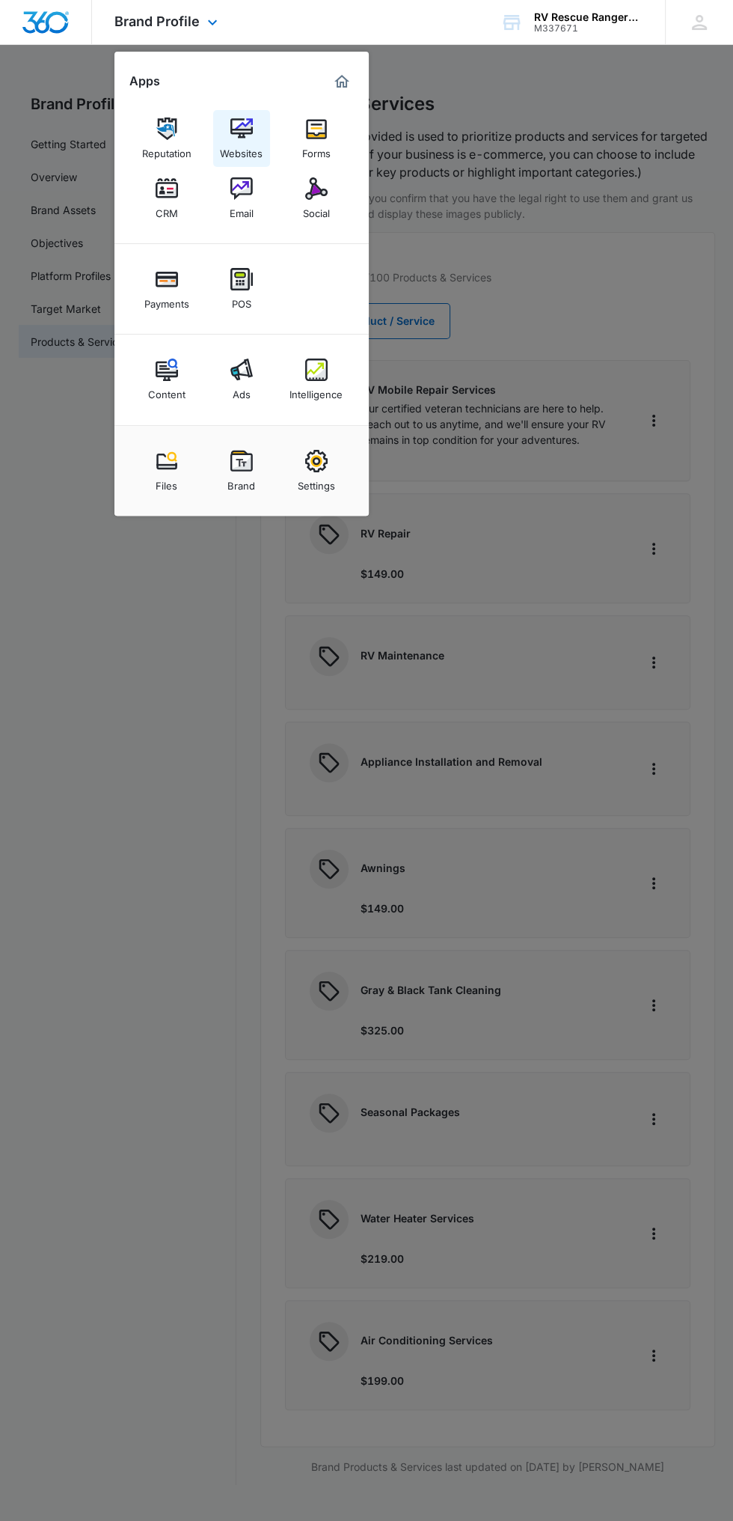
click at [236, 150] on div "Websites" at bounding box center [241, 149] width 43 height 19
